Goal: Transaction & Acquisition: Purchase product/service

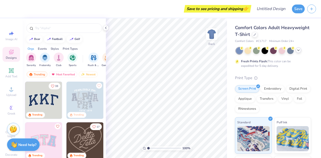
click at [300, 51] on icon at bounding box center [298, 50] width 4 height 4
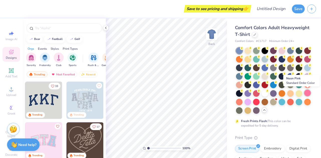
click at [305, 94] on div at bounding box center [307, 92] width 7 height 7
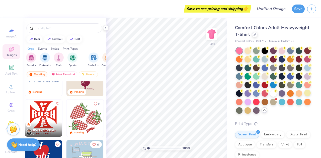
scroll to position [506, 0]
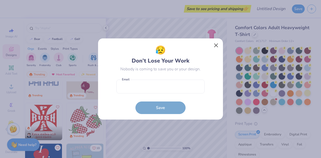
click at [217, 44] on button "Close" at bounding box center [216, 46] width 10 height 10
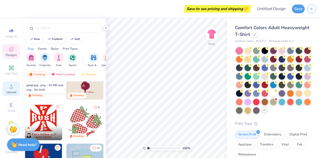
click at [14, 87] on icon at bounding box center [11, 86] width 6 height 6
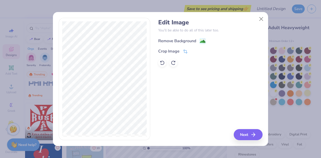
click at [205, 40] on image at bounding box center [203, 42] width 6 height 6
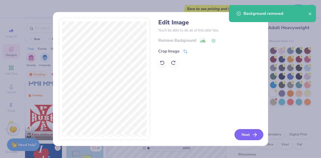
click at [244, 131] on button "Next" at bounding box center [248, 134] width 29 height 11
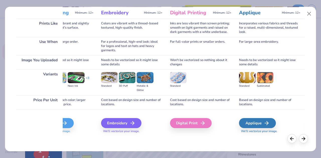
scroll to position [47, 0]
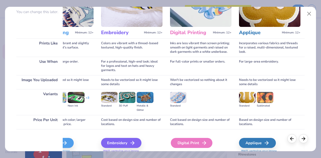
click at [205, 140] on icon at bounding box center [204, 142] width 6 height 6
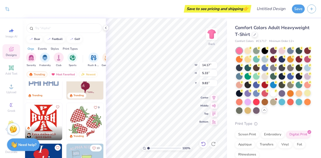
type input "4.57"
type input "1.72"
type input "9.84"
type input "5.88"
type input "2.21"
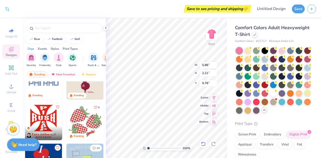
type input "3.00"
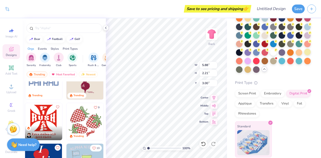
scroll to position [30, 0]
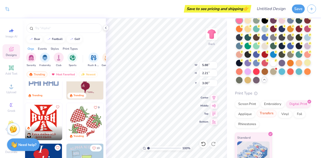
click at [265, 114] on div "Transfers" at bounding box center [266, 113] width 20 height 8
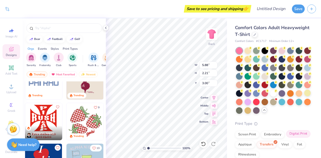
scroll to position [0, 0]
click at [303, 132] on div "Digital Print" at bounding box center [298, 134] width 24 height 8
click at [215, 33] on img at bounding box center [211, 34] width 20 height 20
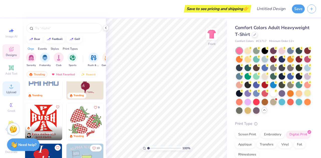
click at [12, 90] on span "Upload" at bounding box center [11, 92] width 10 height 4
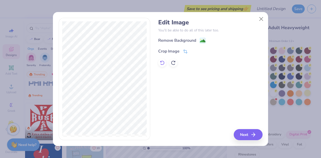
click at [162, 62] on icon at bounding box center [162, 62] width 5 height 5
click at [173, 63] on icon at bounding box center [173, 62] width 5 height 5
click at [244, 133] on button "Next" at bounding box center [248, 134] width 29 height 11
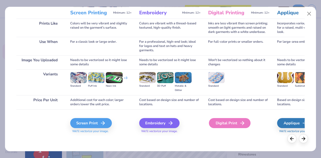
scroll to position [67, 0]
click at [230, 122] on div "Digital Print" at bounding box center [230, 123] width 42 height 10
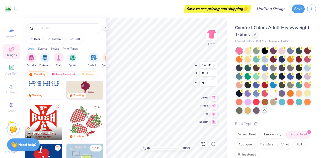
type input "11.02"
type input "6.68"
type input "6.01"
click at [211, 39] on img at bounding box center [211, 34] width 20 height 20
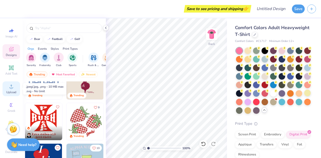
click at [11, 88] on circle at bounding box center [11, 87] width 3 height 3
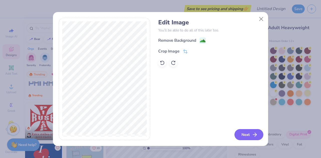
click at [246, 134] on button "Next" at bounding box center [248, 134] width 29 height 11
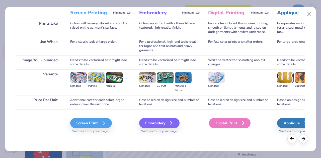
click at [228, 127] on div "Digital Print" at bounding box center [230, 123] width 42 height 10
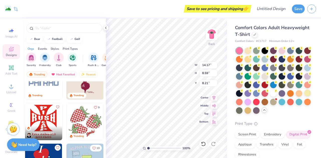
type input "5.68"
type input "3.44"
type input "3.00"
type input "5.20"
type input "3.15"
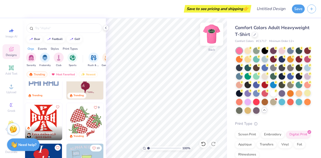
click at [215, 38] on img at bounding box center [211, 34] width 20 height 20
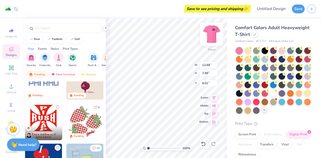
type input "12.69"
type input "7.69"
type input "6.06"
drag, startPoint x: 210, startPoint y: 34, endPoint x: 297, endPoint y: 35, distance: 86.9
click at [210, 34] on img at bounding box center [211, 34] width 10 height 10
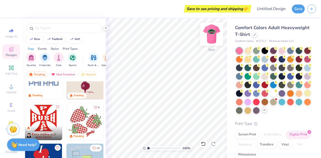
click at [208, 34] on img at bounding box center [211, 34] width 20 height 20
click at [217, 29] on img at bounding box center [211, 34] width 20 height 20
click at [215, 32] on img at bounding box center [211, 34] width 20 height 20
click at [216, 36] on img at bounding box center [211, 34] width 20 height 20
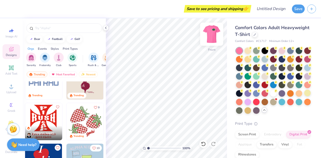
click at [212, 31] on img at bounding box center [211, 34] width 20 height 20
click at [215, 39] on img at bounding box center [211, 34] width 20 height 20
click at [207, 40] on img at bounding box center [211, 34] width 20 height 20
click at [207, 41] on img at bounding box center [211, 34] width 20 height 20
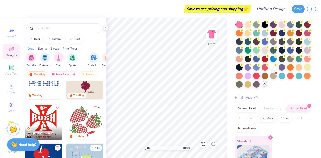
scroll to position [22, 0]
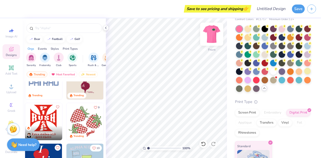
click at [211, 37] on img at bounding box center [211, 34] width 20 height 20
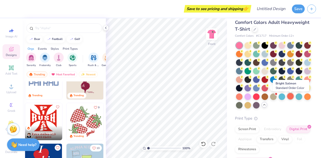
scroll to position [0, 0]
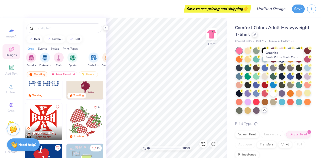
click at [280, 69] on div at bounding box center [281, 67] width 7 height 7
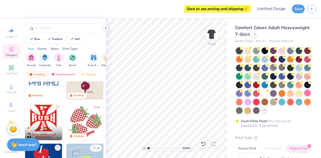
click at [273, 69] on div at bounding box center [273, 67] width 7 height 7
click at [208, 37] on img at bounding box center [211, 34] width 20 height 20
click at [239, 76] on div at bounding box center [239, 75] width 7 height 7
click at [307, 101] on div at bounding box center [307, 101] width 7 height 7
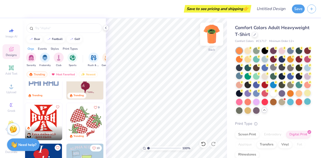
click at [217, 34] on img at bounding box center [211, 34] width 20 height 20
click at [237, 95] on div at bounding box center [239, 92] width 7 height 7
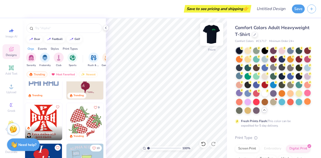
click at [215, 30] on img at bounding box center [211, 34] width 20 height 20
click at [262, 51] on div at bounding box center [264, 50] width 7 height 7
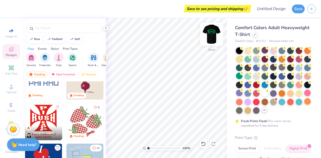
click at [213, 33] on img at bounding box center [211, 34] width 20 height 20
click at [273, 54] on div at bounding box center [273, 80] width 75 height 66
click at [273, 52] on div at bounding box center [273, 50] width 7 height 7
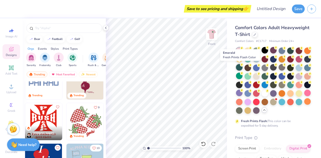
click at [238, 66] on div at bounding box center [239, 67] width 7 height 7
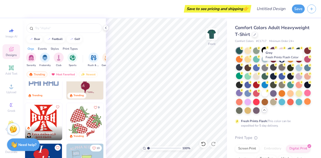
click at [281, 68] on div at bounding box center [281, 67] width 7 height 7
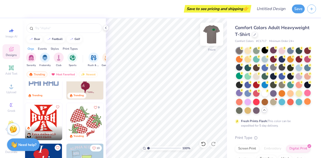
click at [215, 35] on img at bounding box center [211, 34] width 20 height 20
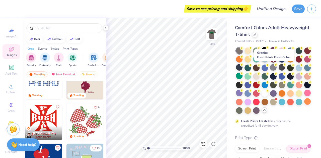
click at [272, 67] on div at bounding box center [273, 67] width 7 height 7
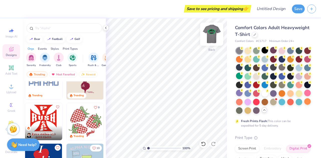
click at [211, 36] on img at bounding box center [211, 34] width 20 height 20
click at [309, 102] on div at bounding box center [307, 101] width 7 height 7
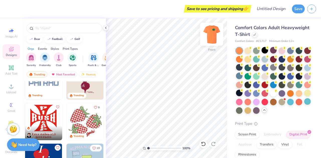
click at [213, 36] on img at bounding box center [211, 34] width 20 height 20
click at [214, 34] on img at bounding box center [211, 34] width 20 height 20
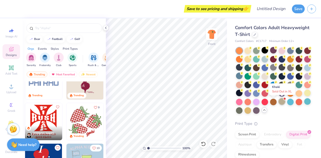
click at [282, 99] on div at bounding box center [281, 101] width 7 height 7
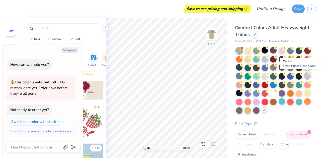
click at [305, 78] on div at bounding box center [307, 75] width 7 height 7
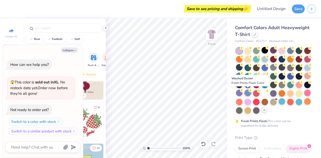
click at [247, 94] on div at bounding box center [247, 92] width 7 height 7
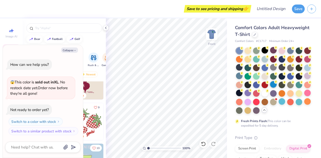
click at [274, 86] on div at bounding box center [273, 84] width 7 height 7
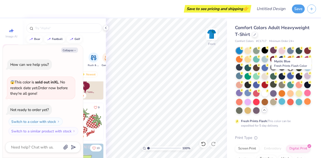
click at [287, 76] on div at bounding box center [290, 75] width 7 height 7
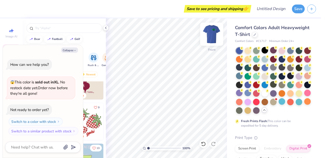
click at [213, 34] on img at bounding box center [211, 34] width 20 height 20
click at [239, 58] on div at bounding box center [239, 58] width 7 height 7
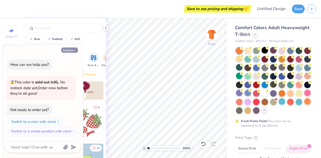
click at [69, 50] on button "Collapse" at bounding box center [69, 49] width 17 height 5
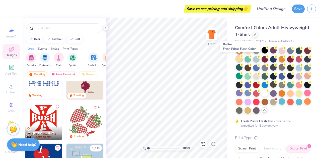
click at [239, 58] on div at bounding box center [239, 58] width 7 height 7
click at [262, 60] on div at bounding box center [264, 58] width 7 height 7
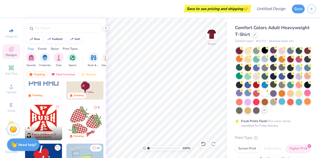
click at [273, 60] on div at bounding box center [273, 58] width 7 height 7
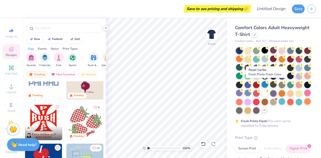
click at [262, 85] on div at bounding box center [264, 84] width 7 height 7
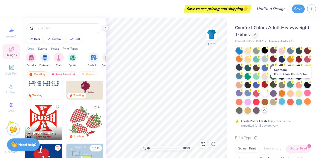
click at [291, 84] on div at bounding box center [290, 84] width 7 height 7
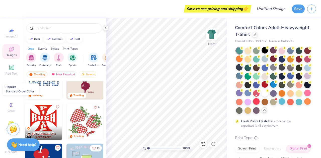
click at [255, 100] on div at bounding box center [256, 101] width 7 height 7
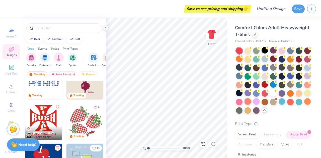
click at [247, 102] on div at bounding box center [247, 101] width 7 height 7
click at [240, 101] on div at bounding box center [239, 101] width 7 height 7
click at [299, 7] on button "Save" at bounding box center [297, 8] width 13 height 9
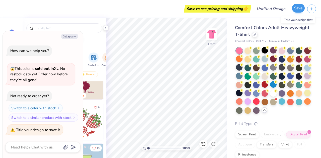
click at [299, 7] on button "Save" at bounding box center [297, 8] width 13 height 9
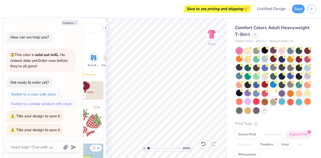
type textarea "x"
click at [267, 14] on div "Design Title" at bounding box center [270, 9] width 37 height 18
click at [267, 11] on input "Design Title" at bounding box center [276, 9] width 25 height 10
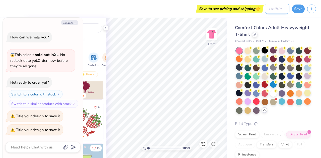
type input "H"
type textarea "x"
type input "Hen"
type textarea "x"
type input "Hens"
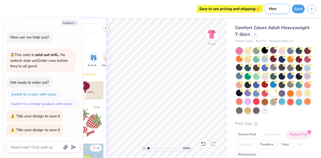
type textarea "x"
type input "Hensl"
type textarea "x"
type input "[PERSON_NAME]"
type textarea "x"
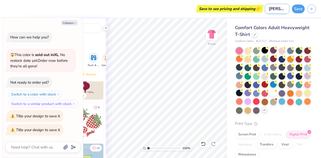
type input "[PERSON_NAME]'"
type textarea "x"
type input "[PERSON_NAME]"
type textarea "x"
type input "[PERSON_NAME]"
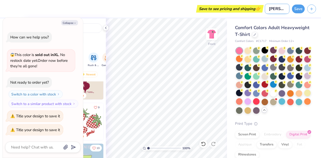
type textarea "x"
type input "[PERSON_NAME] To"
type textarea "x"
type input "[PERSON_NAME] Tow"
type textarea "x"
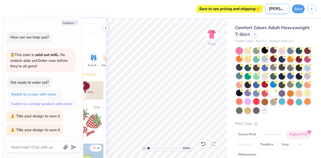
type input "[PERSON_NAME] Towi"
type textarea "x"
type input "[PERSON_NAME] Towin"
type textarea "x"
type input "[PERSON_NAME] Towing"
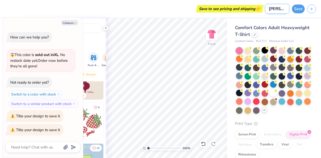
type textarea "x"
type input "[PERSON_NAME] Towing"
type textarea "x"
type input "[PERSON_NAME] Towing T"
type textarea "x"
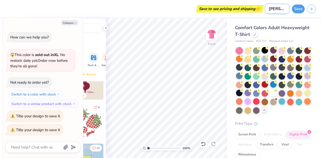
type input "[PERSON_NAME] Towing Ts"
type textarea "x"
type input "[PERSON_NAME] Towing T"
type textarea "x"
type input "[PERSON_NAME] Towing T-"
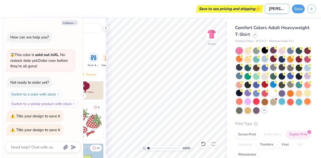
type textarea "x"
type input "[PERSON_NAME] Towing T-sh"
type textarea "x"
type input "[PERSON_NAME] Towing T-shi"
type textarea "x"
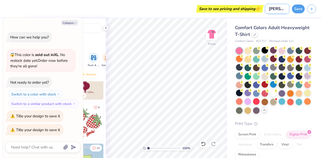
type input "[PERSON_NAME] Towing T-shirt"
type textarea "x"
type input "[PERSON_NAME] Towing T-shirts"
type textarea "x"
type input "[PERSON_NAME] Towing T-shirts"
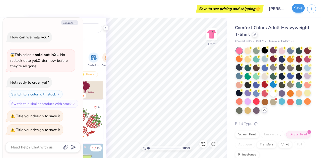
click at [298, 7] on button "Save" at bounding box center [297, 8] width 13 height 9
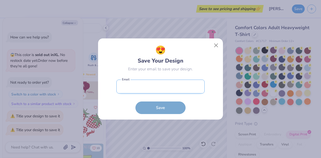
click at [163, 84] on input "email" at bounding box center [160, 86] width 88 height 14
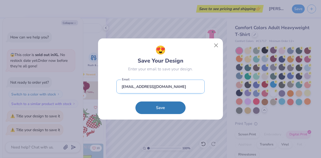
type input "[EMAIL_ADDRESS][DOMAIN_NAME]"
click at [160, 107] on button "Save" at bounding box center [160, 107] width 50 height 13
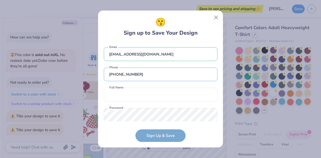
scroll to position [9, 0]
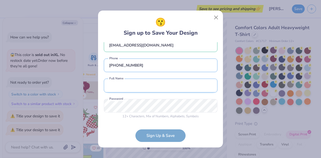
type input "[PHONE_NUMBER]"
type input "C"
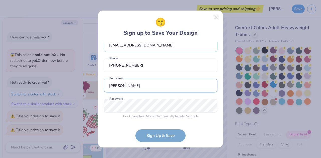
type input "[PERSON_NAME]"
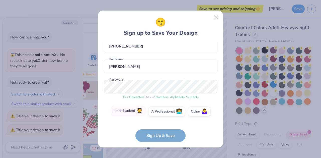
click at [123, 111] on label "I'm a Student 🧑‍🎓" at bounding box center [127, 110] width 35 height 10
click at [159, 139] on input "I'm a Student 🧑‍🎓" at bounding box center [160, 140] width 3 height 3
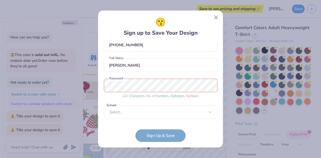
scroll to position [48, 0]
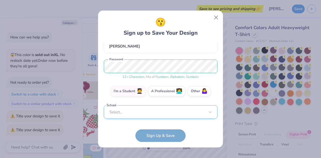
click at [166, 109] on div "Select..." at bounding box center [160, 112] width 113 height 14
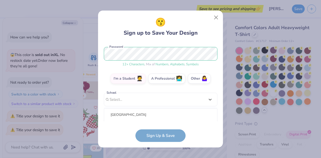
scroll to position [123, 0]
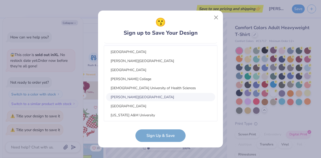
click at [209, 132] on form "[EMAIL_ADDRESS][DOMAIN_NAME] Email [PHONE_NUMBER] Phone [PERSON_NAME] Full Name…" at bounding box center [160, 91] width 113 height 99
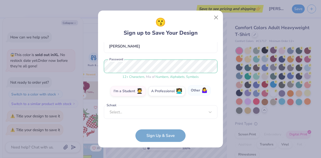
click at [200, 93] on label "Other 🤷‍♀️" at bounding box center [199, 90] width 23 height 10
click at [162, 139] on input "Other 🤷‍♀️" at bounding box center [160, 140] width 3 height 3
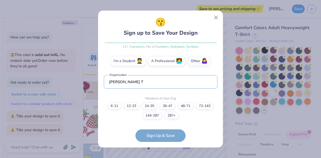
type input "[PERSON_NAME] T"
type textarea "x"
click at [189, 111] on div "6-11 12-23 [PHONE_NUMBER] [PHONE_NUMBER] [PHONE_NUMBER]+" at bounding box center [160, 110] width 113 height 17
type input "[PERSON_NAME] Ti"
type textarea "x"
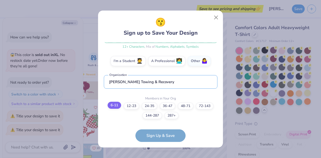
type input "[PERSON_NAME] Towing & Recovery"
click at [113, 105] on label "6-11" at bounding box center [114, 104] width 14 height 7
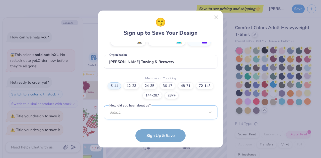
click at [116, 110] on div "Select..." at bounding box center [160, 112] width 113 height 14
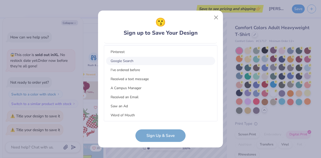
click at [139, 63] on div "Google Search" at bounding box center [160, 61] width 109 height 8
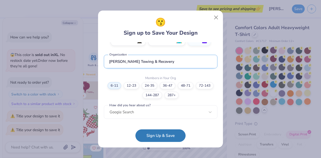
scroll to position [98, 0]
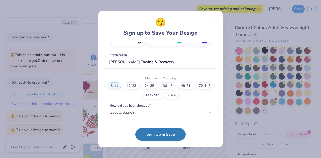
click at [160, 135] on button "Sign Up & Save" at bounding box center [160, 134] width 50 height 13
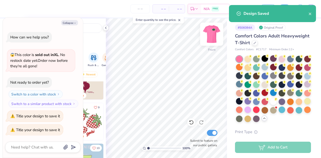
type textarea "x"
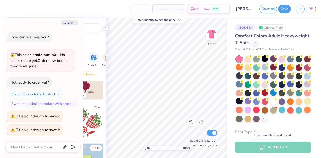
click at [276, 146] on div "Add to Cart" at bounding box center [273, 146] width 76 height 11
click at [141, 9] on input "number" at bounding box center [140, 8] width 20 height 9
click at [162, 9] on span "– –" at bounding box center [161, 8] width 10 height 5
click at [134, 11] on input "number" at bounding box center [140, 8] width 20 height 9
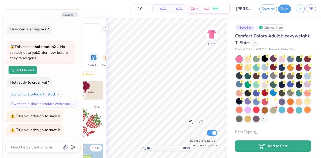
type input "12"
click at [269, 144] on button "Add to Cart" at bounding box center [273, 145] width 76 height 11
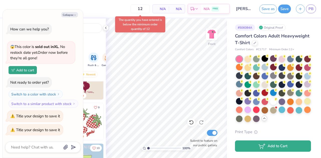
type textarea "x"
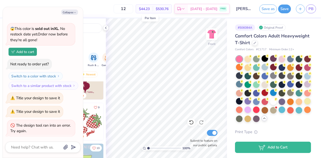
click at [150, 11] on span "$44.23" at bounding box center [144, 8] width 11 height 5
